Goal: Task Accomplishment & Management: Complete application form

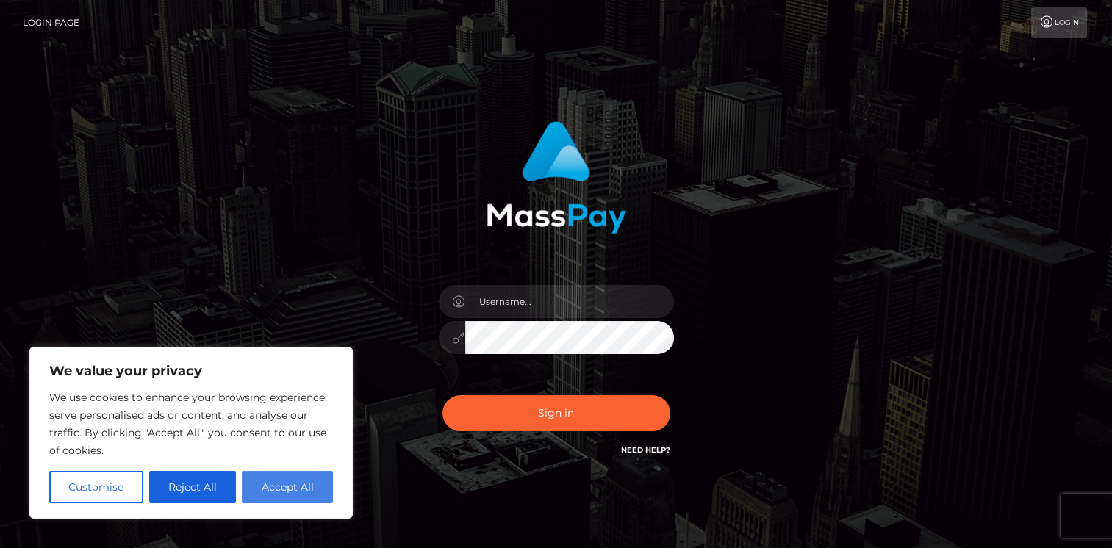
click at [276, 491] on button "Accept All" at bounding box center [287, 487] width 91 height 32
checkbox input "true"
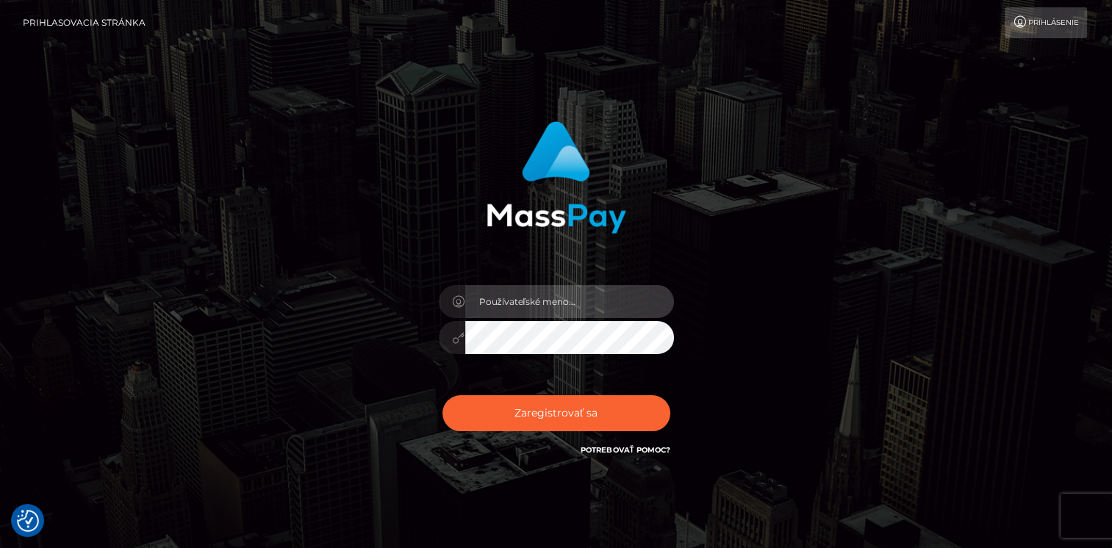
click at [492, 298] on input "text" at bounding box center [569, 301] width 209 height 33
type input "ezonatur@gmail.com"
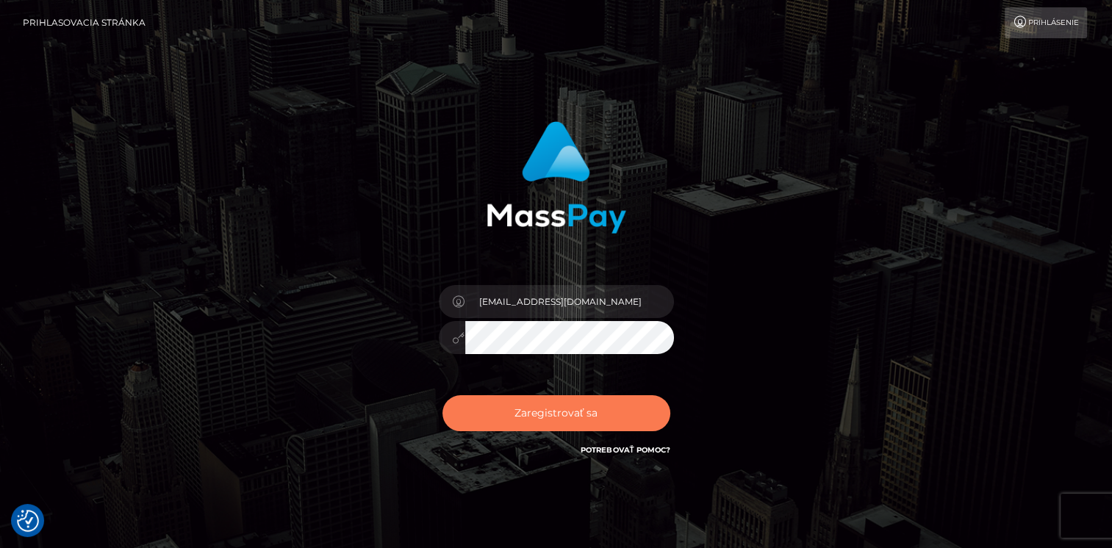
click at [553, 409] on button "Zaregistrovať sa" at bounding box center [556, 413] width 228 height 36
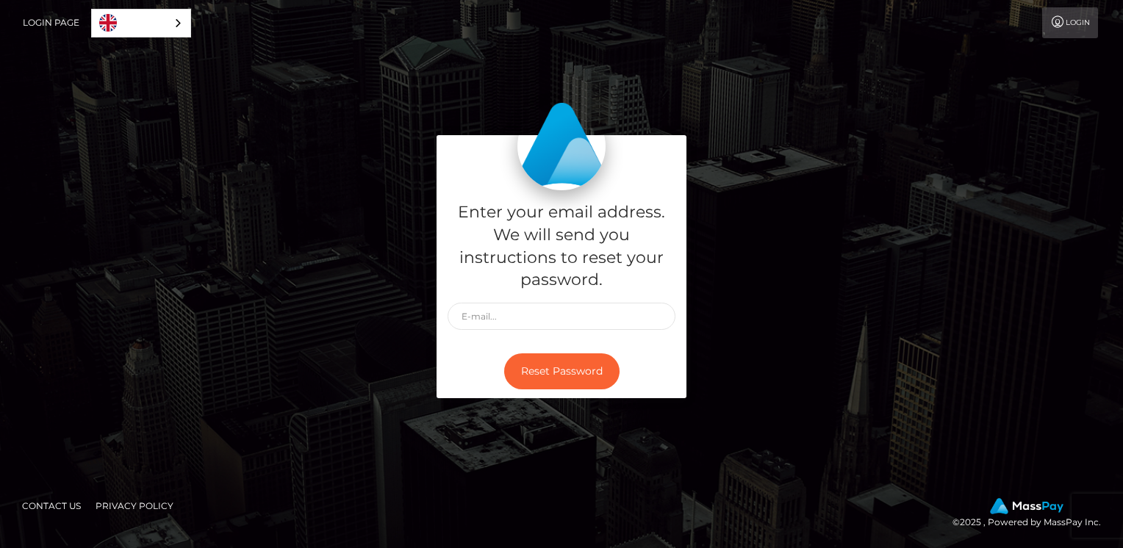
click at [1083, 27] on link "Login" at bounding box center [1070, 22] width 56 height 31
